Goal: Task Accomplishment & Management: Manage account settings

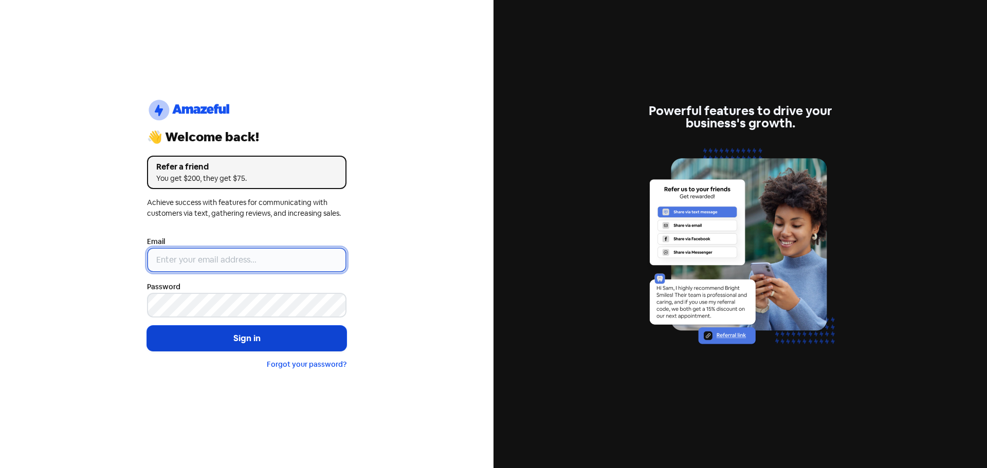
type input "[EMAIL_ADDRESS][DOMAIN_NAME]"
click at [223, 338] on button "Sign in" at bounding box center [246, 339] width 199 height 26
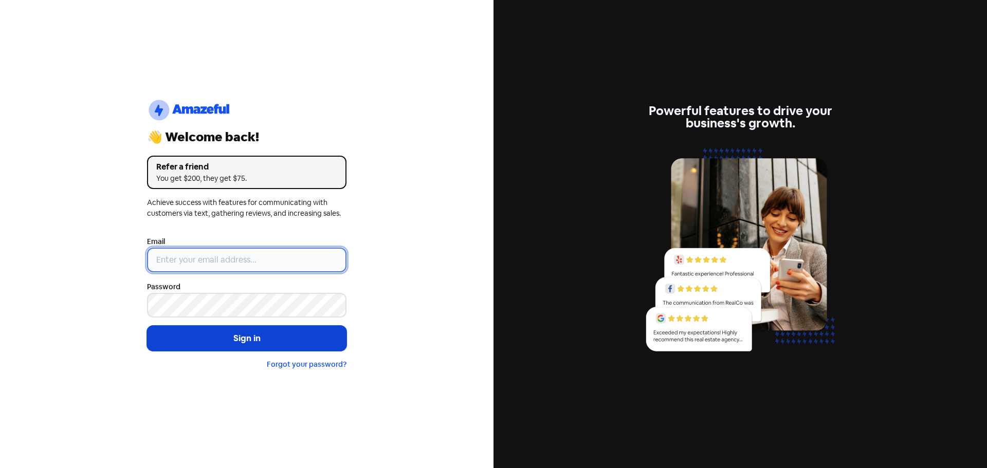
type input "[EMAIL_ADDRESS][DOMAIN_NAME]"
click at [221, 337] on button "Sign in" at bounding box center [246, 339] width 199 height 26
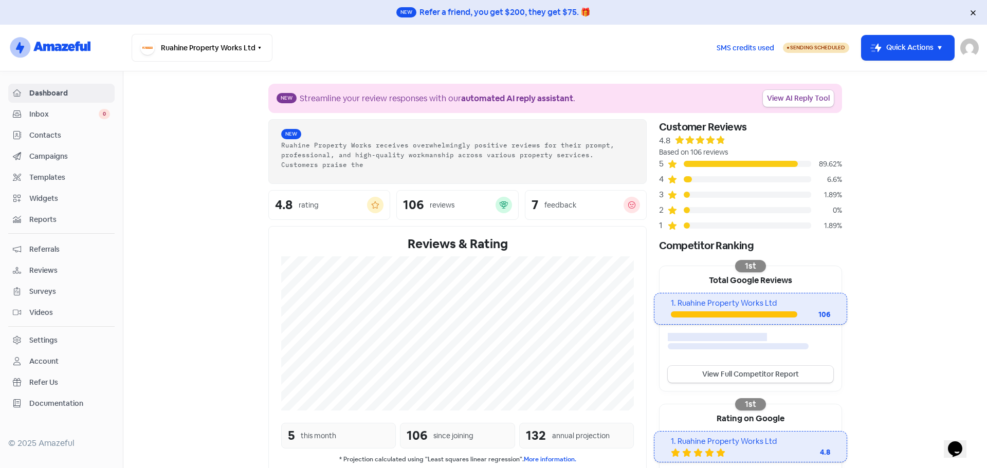
click at [42, 269] on span "Reviews" at bounding box center [69, 270] width 81 height 11
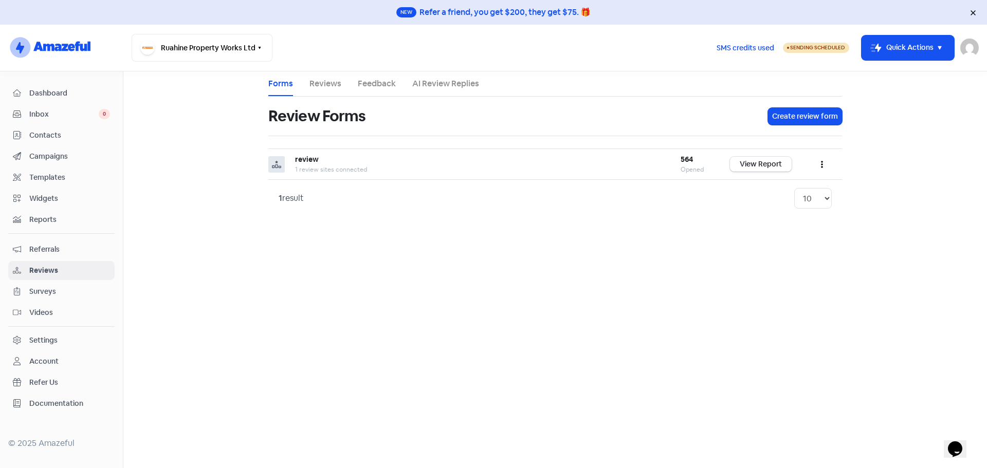
click at [321, 79] on link "Reviews" at bounding box center [325, 84] width 32 height 12
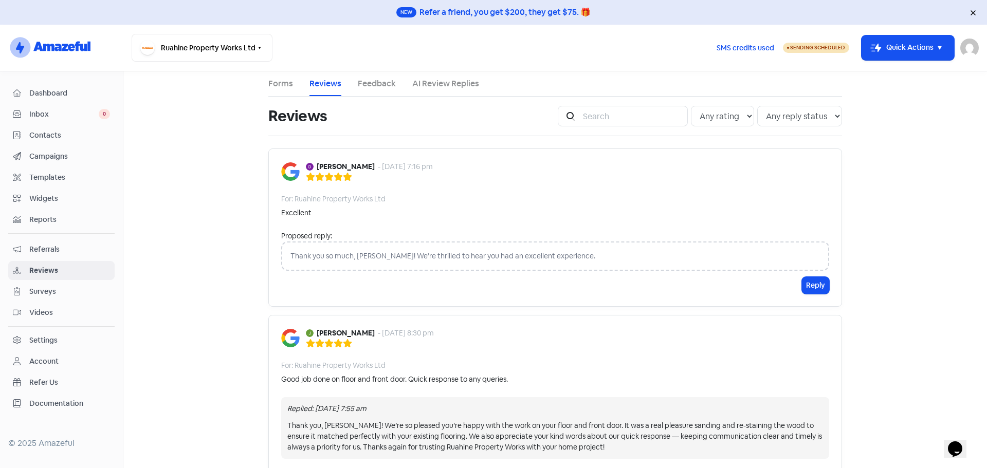
click at [283, 173] on img at bounding box center [290, 171] width 19 height 19
click at [345, 201] on div "For: Ruahine Property Works Ltd" at bounding box center [333, 199] width 104 height 11
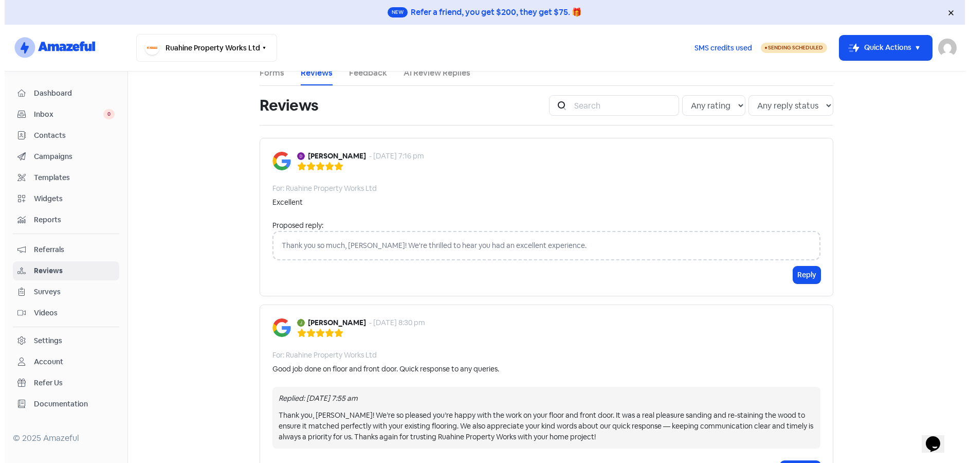
scroll to position [21, 0]
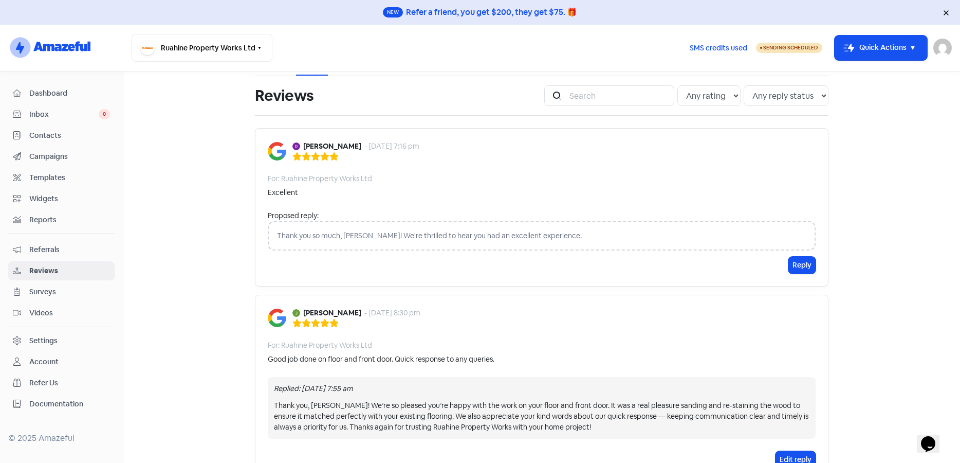
drag, startPoint x: 960, startPoint y: 461, endPoint x: 9, endPoint y: 15, distance: 1050.0
